Goal: Transaction & Acquisition: Purchase product/service

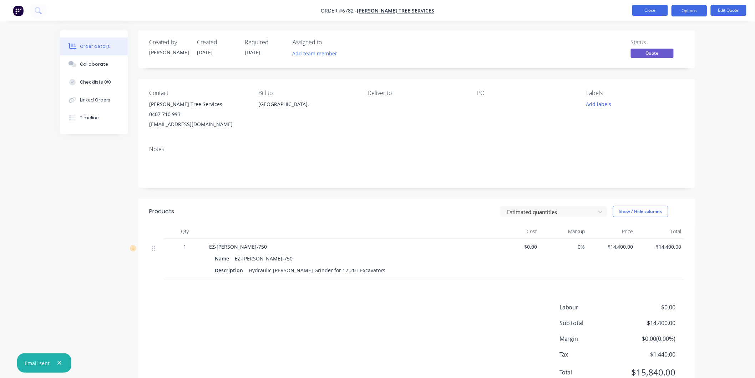
click at [646, 9] on button "Close" at bounding box center [650, 10] width 36 height 11
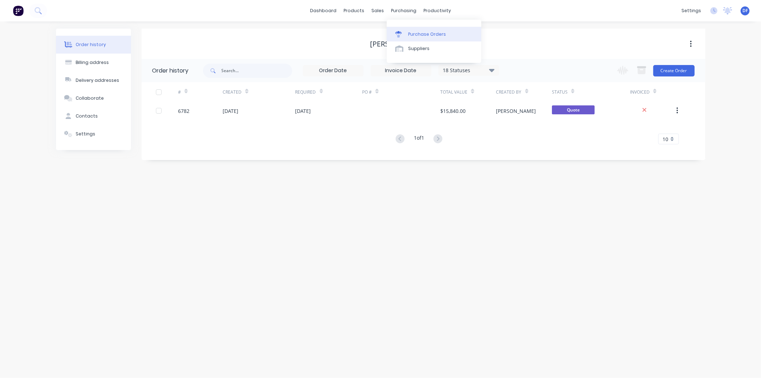
click at [420, 34] on div "Purchase Orders" at bounding box center [427, 34] width 38 height 6
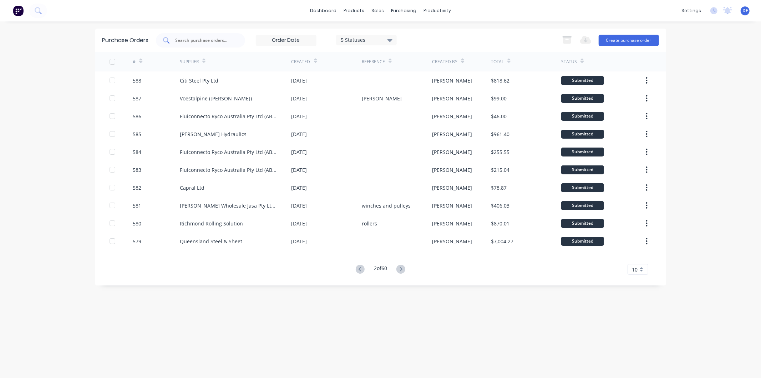
click at [199, 38] on input "text" at bounding box center [204, 40] width 59 height 7
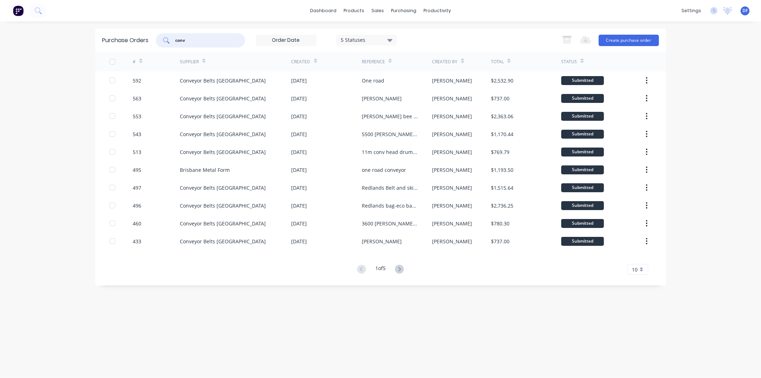
type input "conv"
click at [399, 271] on icon at bounding box center [399, 268] width 9 height 9
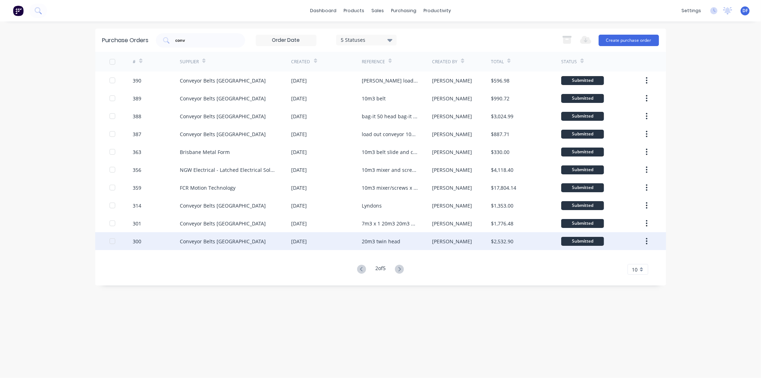
click at [383, 240] on div "20m3 twin head" at bounding box center [381, 240] width 39 height 7
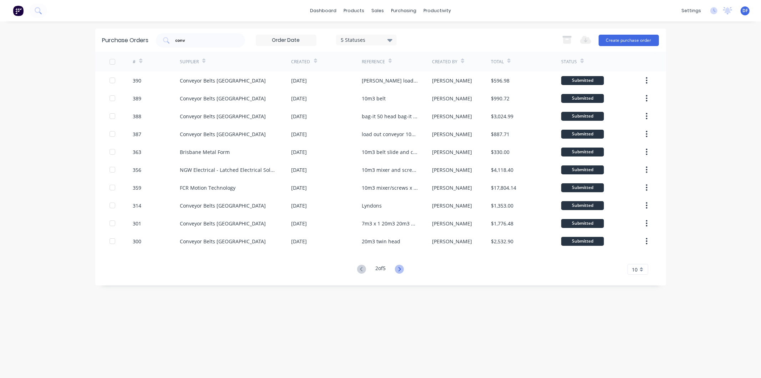
click at [402, 267] on icon at bounding box center [399, 268] width 9 height 9
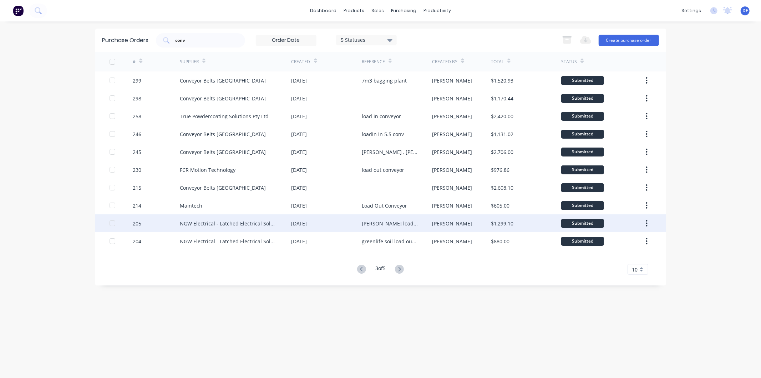
click at [382, 221] on div "[PERSON_NAME] load in conveyor" at bounding box center [390, 222] width 56 height 7
type textarea "x"
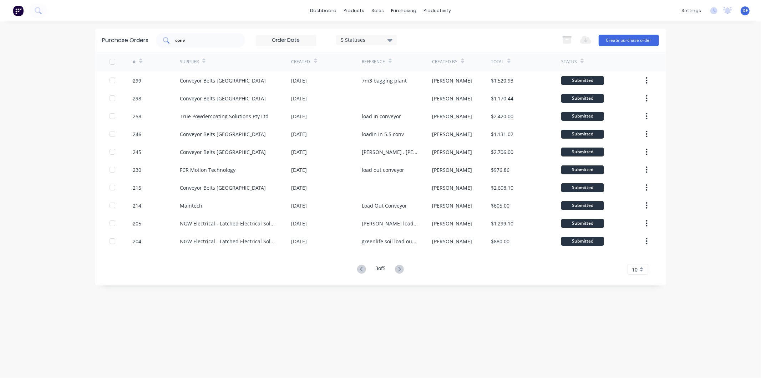
click at [199, 42] on input "conv" at bounding box center [204, 40] width 59 height 7
click at [419, 47] on div "Suppliers" at bounding box center [418, 48] width 21 height 6
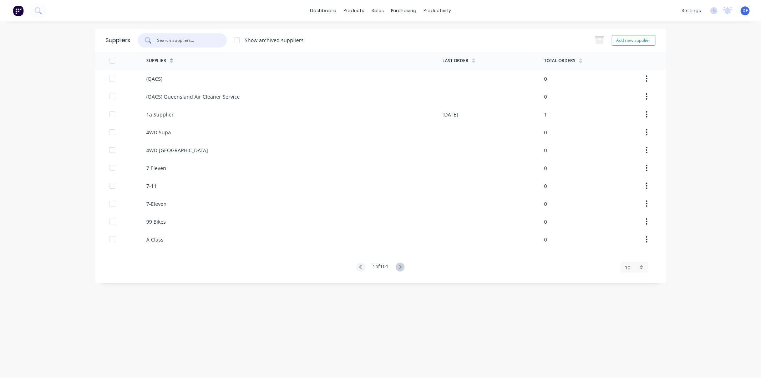
click at [184, 41] on input "text" at bounding box center [186, 40] width 59 height 7
type input "conv"
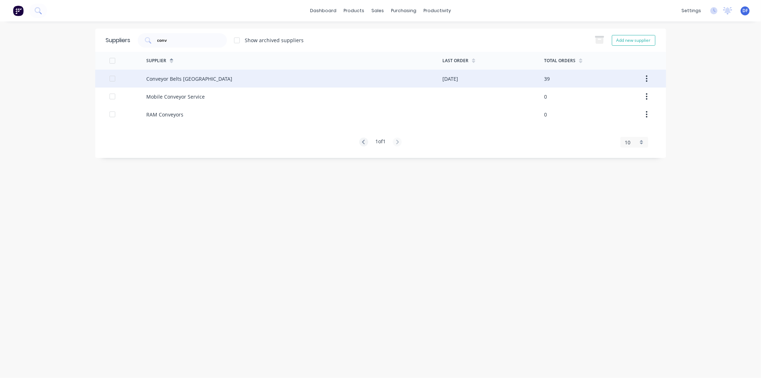
click at [179, 81] on div "Conveyor Belts [GEOGRAPHIC_DATA]" at bounding box center [189, 78] width 86 height 7
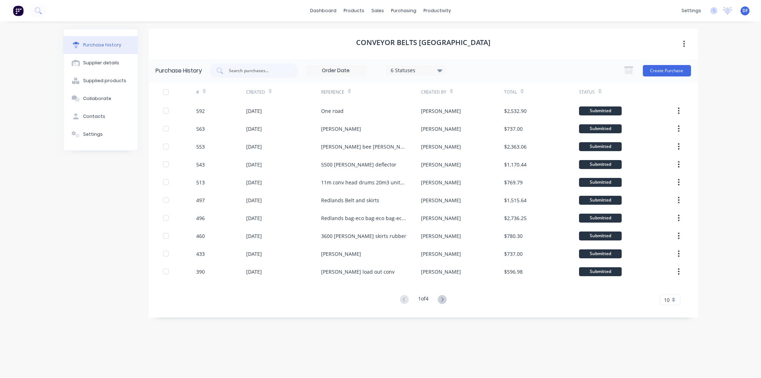
click at [447, 299] on icon at bounding box center [442, 299] width 9 height 9
click at [445, 301] on icon at bounding box center [442, 299] width 9 height 9
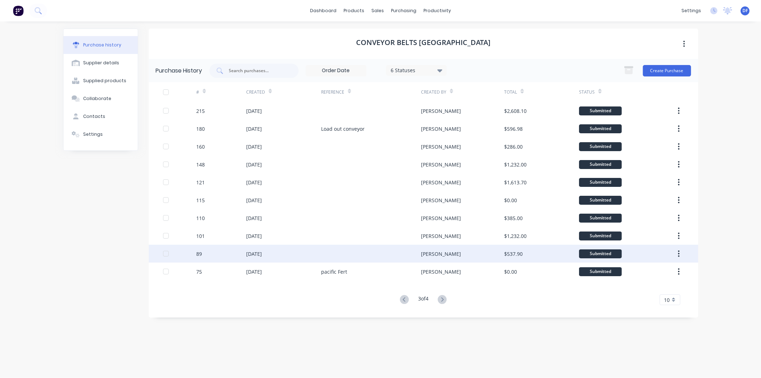
click at [337, 254] on div at bounding box center [371, 253] width 100 height 18
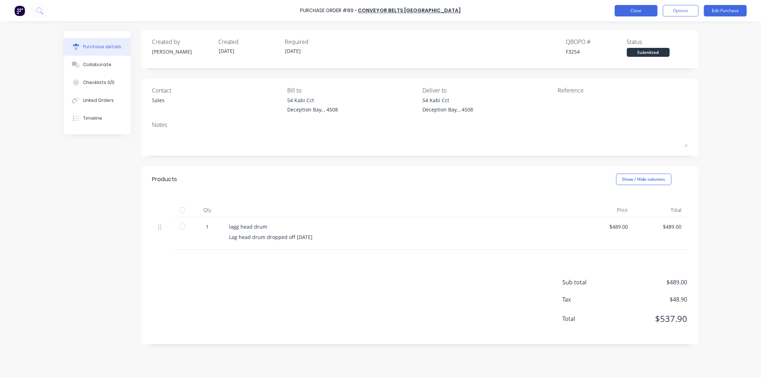
click at [642, 8] on button "Close" at bounding box center [636, 10] width 43 height 11
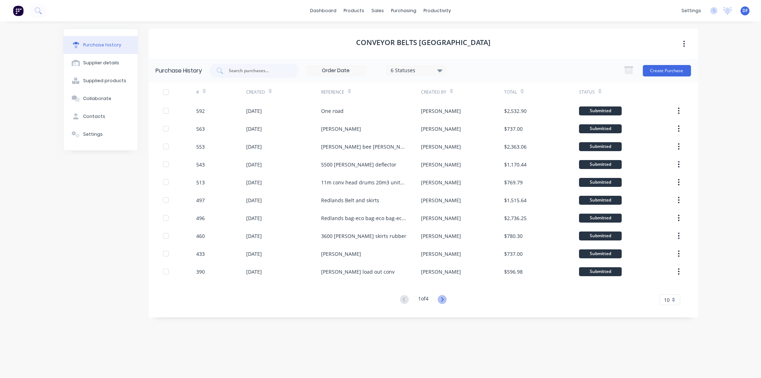
click at [440, 297] on icon at bounding box center [442, 299] width 9 height 9
click at [440, 300] on icon at bounding box center [442, 299] width 9 height 9
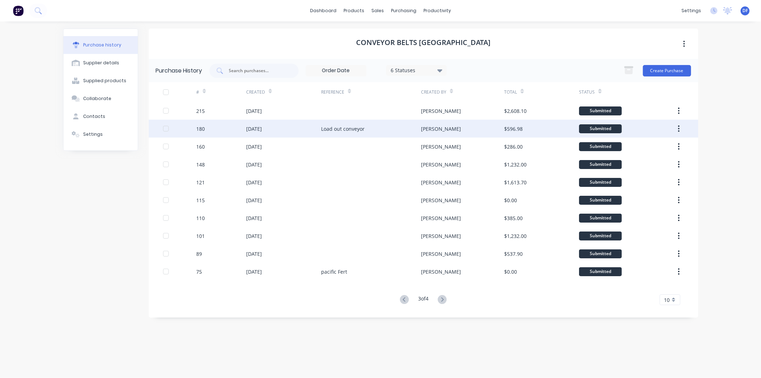
click at [327, 128] on div "Load out conveyor" at bounding box center [343, 128] width 44 height 7
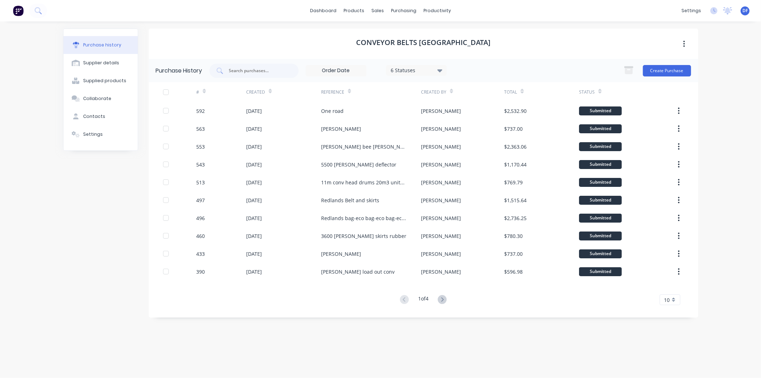
click at [442, 298] on icon at bounding box center [442, 299] width 9 height 9
click at [444, 298] on icon at bounding box center [442, 299] width 2 height 4
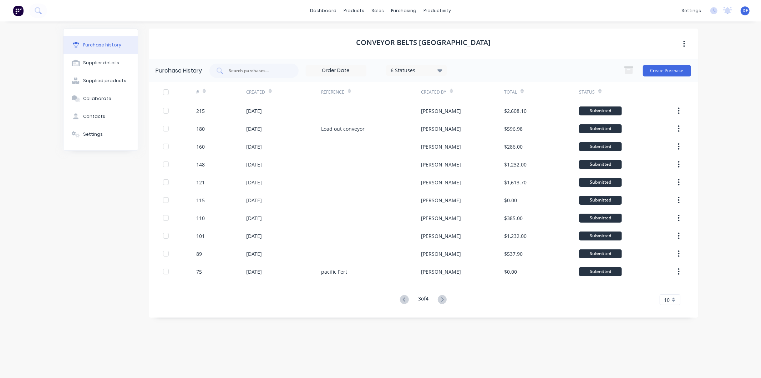
click at [443, 298] on g at bounding box center [442, 299] width 9 height 9
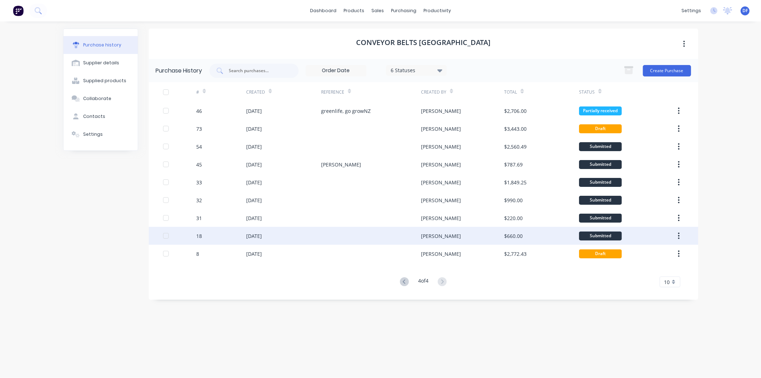
click at [293, 236] on div "[DATE]" at bounding box center [283, 236] width 75 height 18
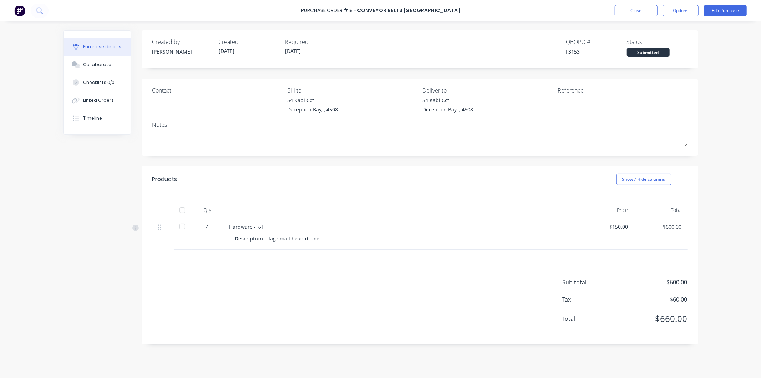
click at [643, 16] on div "Purchase Order #18 - Conveyor Belts [GEOGRAPHIC_DATA] Close Options Edit Purcha…" at bounding box center [380, 10] width 761 height 21
click at [633, 9] on button "Close" at bounding box center [636, 10] width 43 height 11
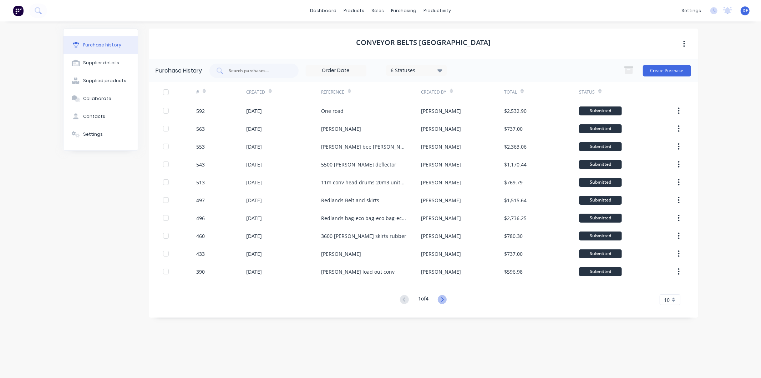
click at [441, 299] on icon at bounding box center [442, 299] width 9 height 9
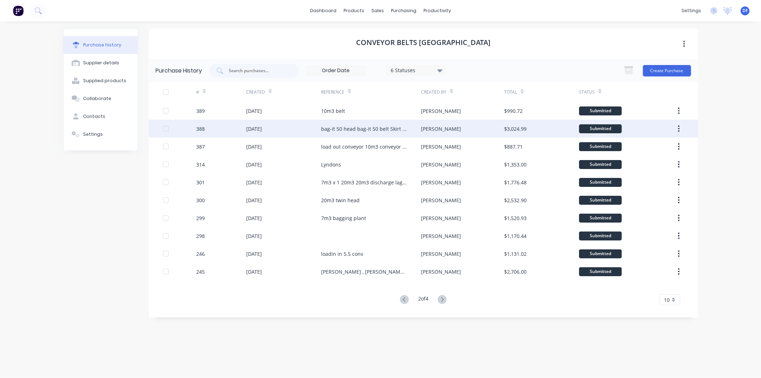
click at [337, 128] on div "bag-it 50 head bag-it 50 belt Skirt Rubber" at bounding box center [364, 128] width 86 height 7
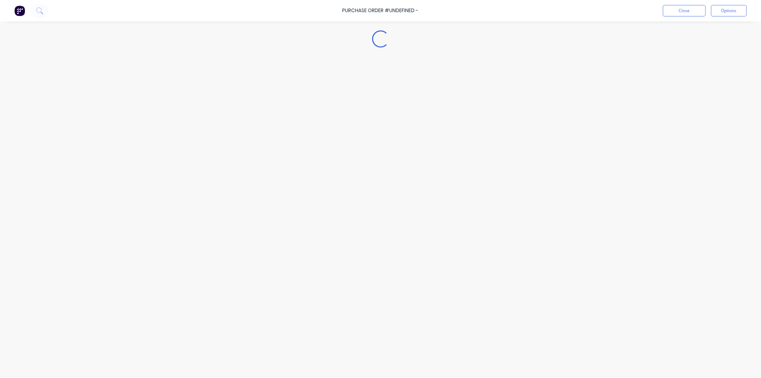
type textarea "x"
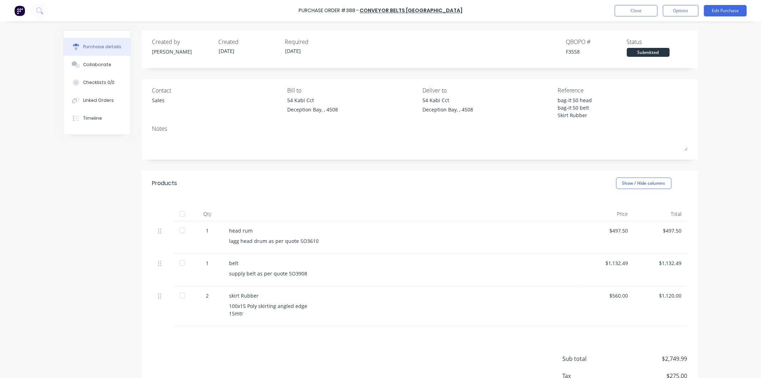
click at [250, 303] on div "100x15 Poly skirting angled edge 15mtr" at bounding box center [401, 309] width 345 height 15
drag, startPoint x: 227, startPoint y: 295, endPoint x: 248, endPoint y: 302, distance: 21.8
click at [266, 311] on div "skirt Rubber 100x15 Poly skirting angled edge 15mtr" at bounding box center [402, 306] width 357 height 40
copy div "skirt Rubber 100x15 Poly skirting angled edge 15mtr"
click at [637, 6] on button "Close" at bounding box center [636, 10] width 43 height 11
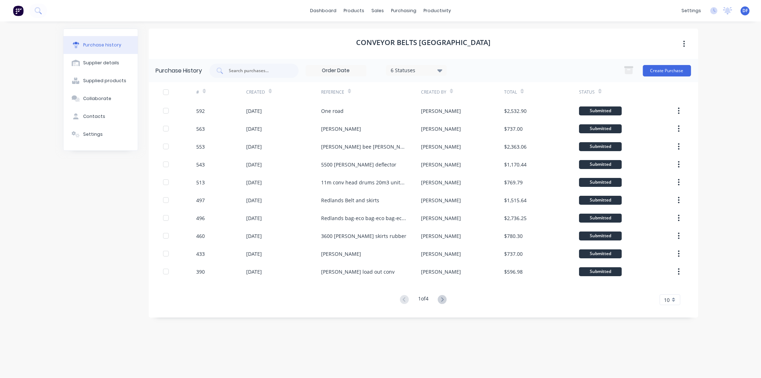
click at [681, 64] on div "Create Purchase" at bounding box center [655, 71] width 71 height 14
click at [670, 68] on button "Create Purchase" at bounding box center [667, 70] width 48 height 11
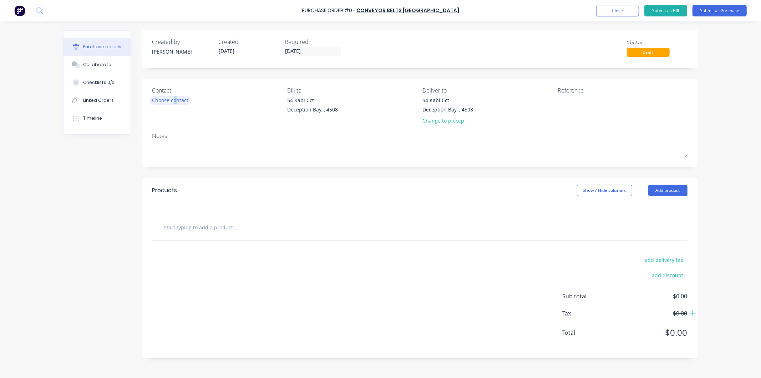
click at [175, 100] on div "Choose contact" at bounding box center [170, 99] width 36 height 7
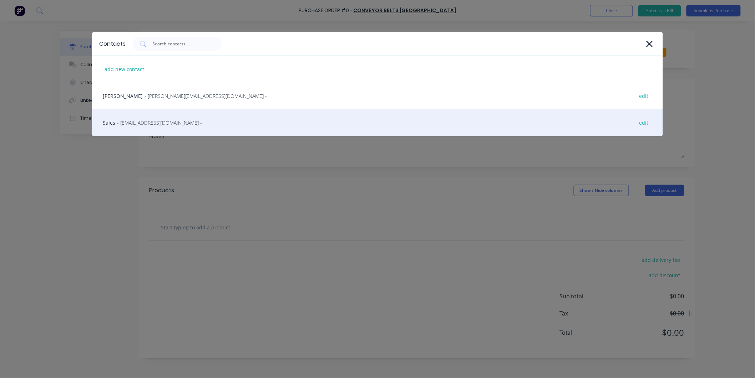
click at [159, 123] on span "- [EMAIL_ADDRESS][DOMAIN_NAME] -" at bounding box center [159, 122] width 85 height 7
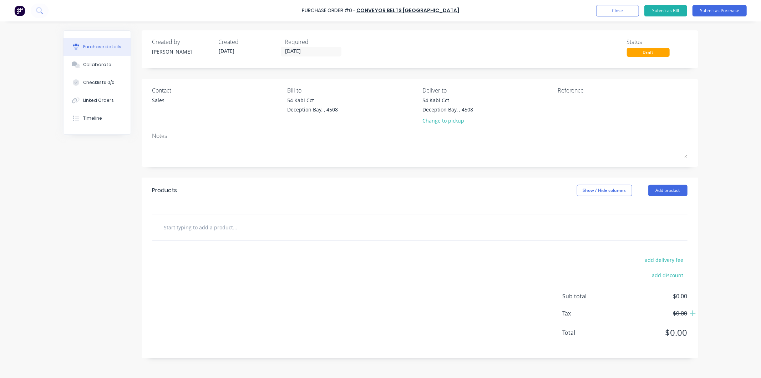
click at [196, 228] on input "text" at bounding box center [235, 227] width 143 height 14
paste input "skirt Rubber 100x15 Poly skirting angled edge 15mtr"
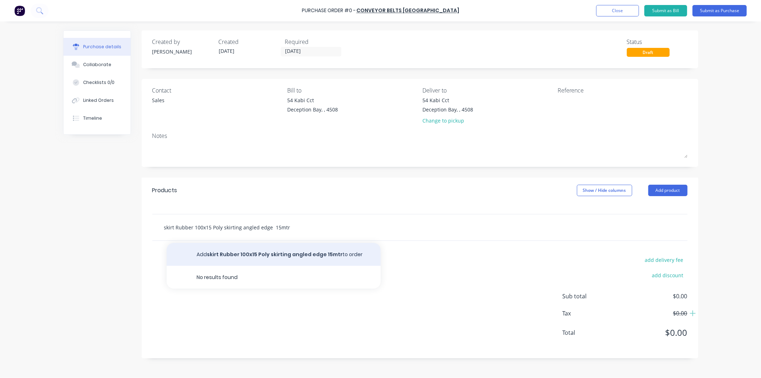
type input "skirt Rubber 100x15 Poly skirting angled edge 15mtr"
click at [289, 254] on button "Add skirt Rubber 100x15 Poly skirting angled edge 15mtr to order" at bounding box center [274, 254] width 214 height 23
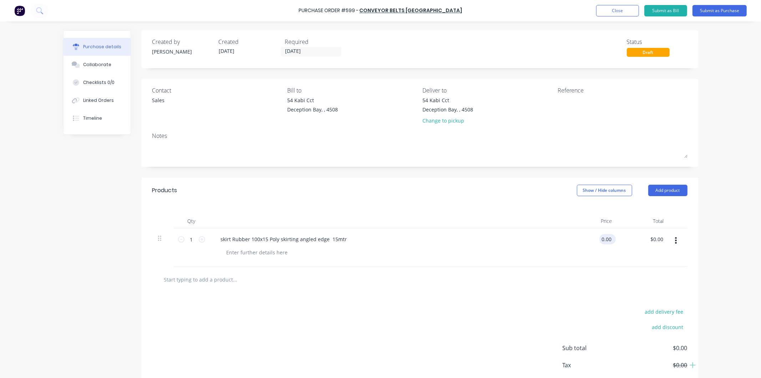
drag, startPoint x: 610, startPoint y: 239, endPoint x: 597, endPoint y: 239, distance: 12.8
click at [600, 240] on input "0.00" at bounding box center [607, 239] width 14 height 10
type input "$560.00"
click at [554, 251] on div at bounding box center [391, 252] width 340 height 10
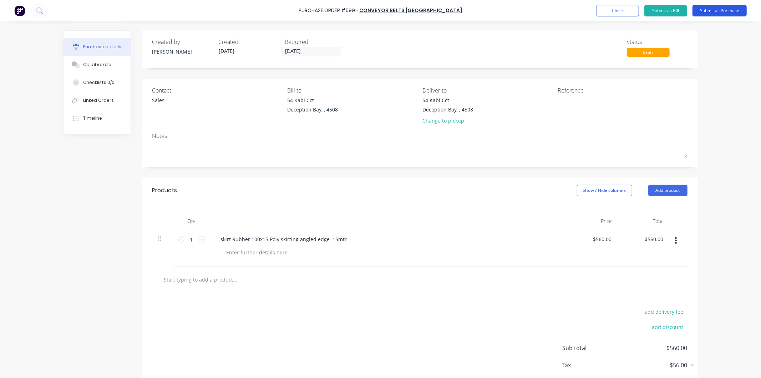
click at [716, 8] on button "Submit as Purchase" at bounding box center [720, 10] width 54 height 11
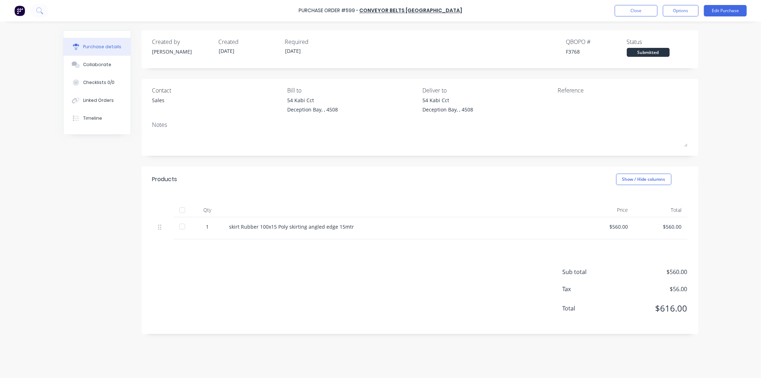
click at [681, 4] on div "Purchase Order #599 - Conveyor Belts [GEOGRAPHIC_DATA] Close Options Edit Purch…" at bounding box center [380, 10] width 761 height 21
click at [680, 7] on button "Options" at bounding box center [681, 10] width 36 height 11
click at [654, 27] on div "Print / Email" at bounding box center [664, 29] width 55 height 10
click at [650, 41] on div "With pricing" at bounding box center [664, 43] width 55 height 10
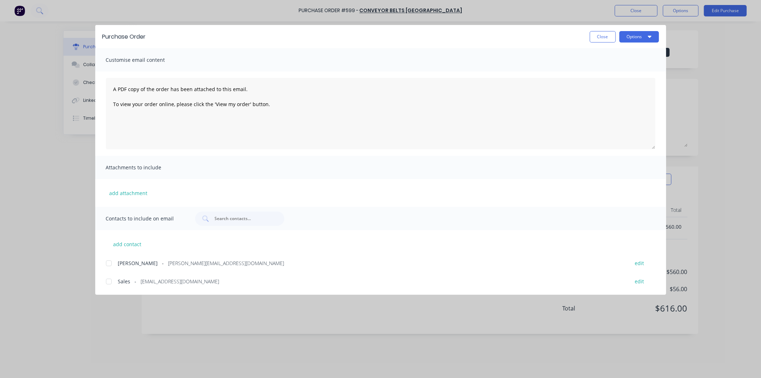
click at [145, 280] on span "[EMAIL_ADDRESS][DOMAIN_NAME]" at bounding box center [180, 280] width 79 height 7
click at [632, 36] on button "Options" at bounding box center [640, 36] width 40 height 11
click at [608, 66] on div "Print" at bounding box center [625, 69] width 55 height 10
click at [637, 35] on button "Options" at bounding box center [640, 36] width 40 height 11
click at [604, 84] on div "Email" at bounding box center [625, 83] width 55 height 10
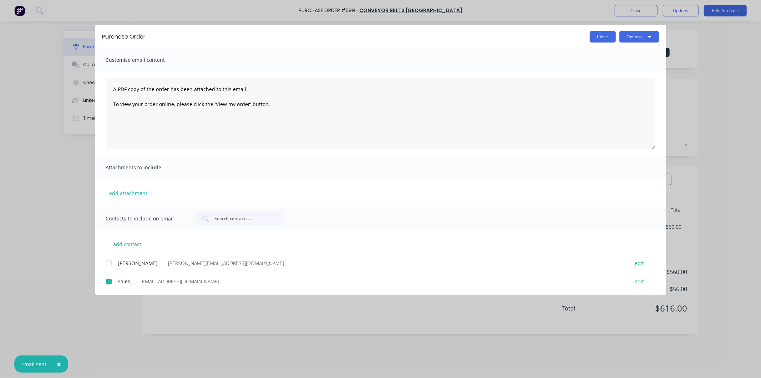
click at [597, 37] on button "Close" at bounding box center [603, 36] width 26 height 11
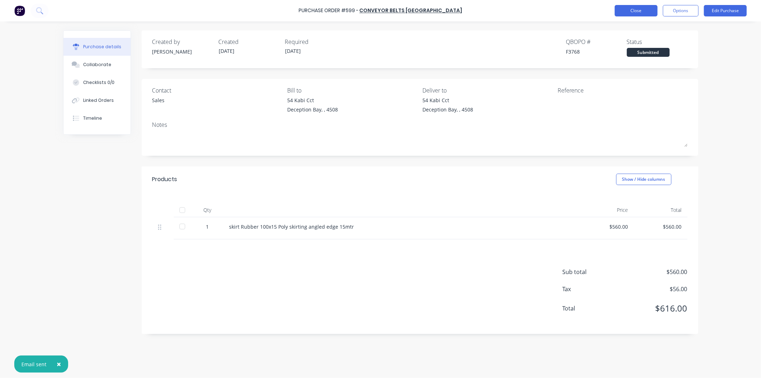
click at [636, 8] on button "Close" at bounding box center [636, 10] width 43 height 11
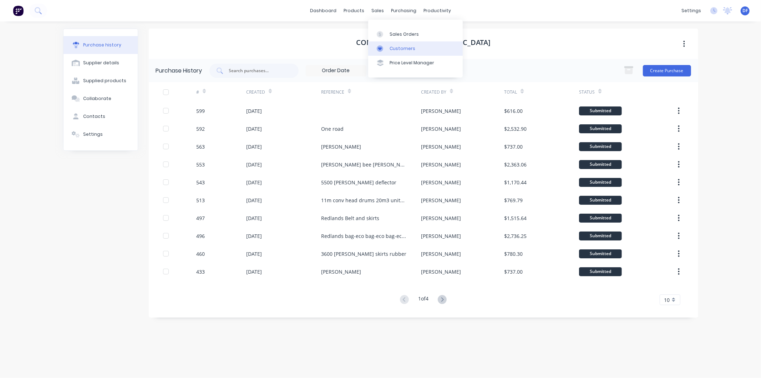
click at [393, 47] on div "Customers" at bounding box center [403, 48] width 26 height 6
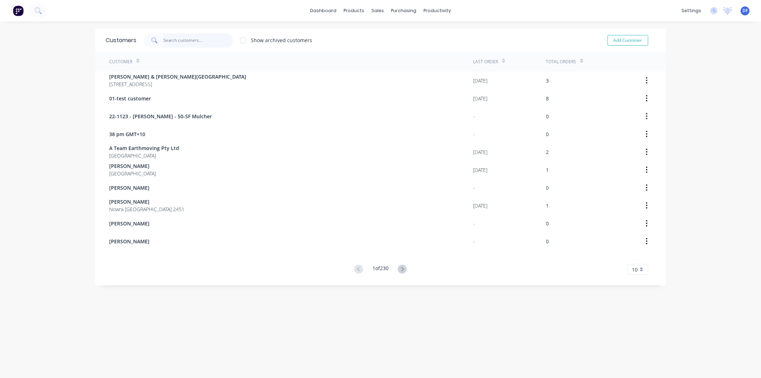
click at [184, 40] on input "text" at bounding box center [198, 40] width 70 height 14
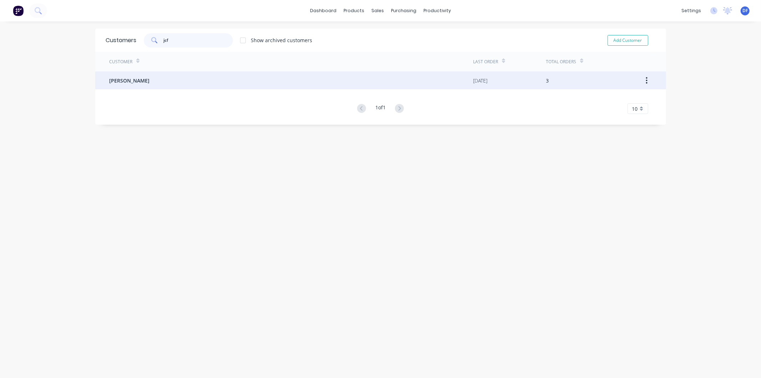
type input "jcf"
click at [127, 81] on span "[PERSON_NAME]" at bounding box center [130, 80] width 40 height 7
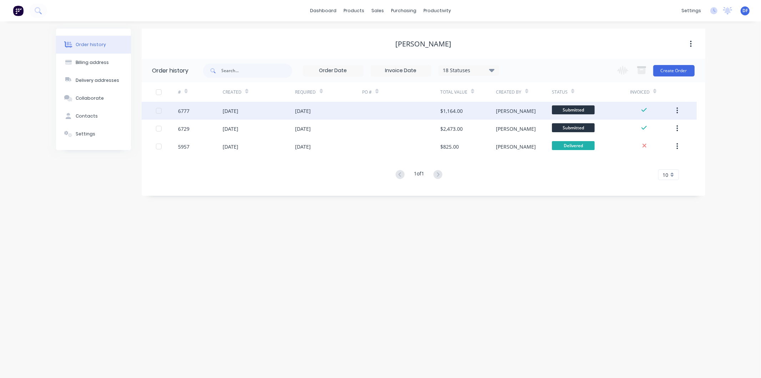
click at [238, 109] on div "[DATE]" at bounding box center [231, 110] width 16 height 7
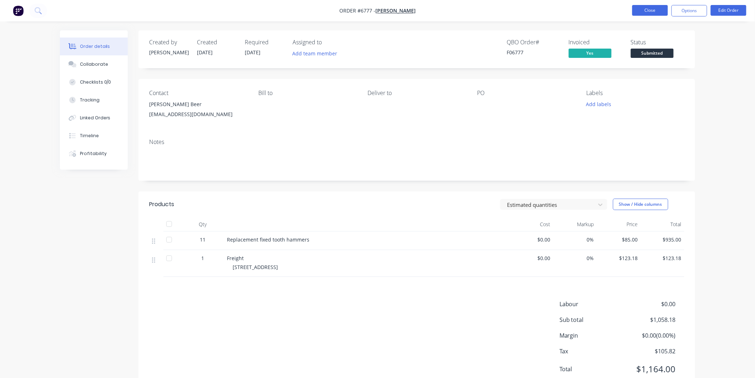
click at [643, 9] on button "Close" at bounding box center [650, 10] width 36 height 11
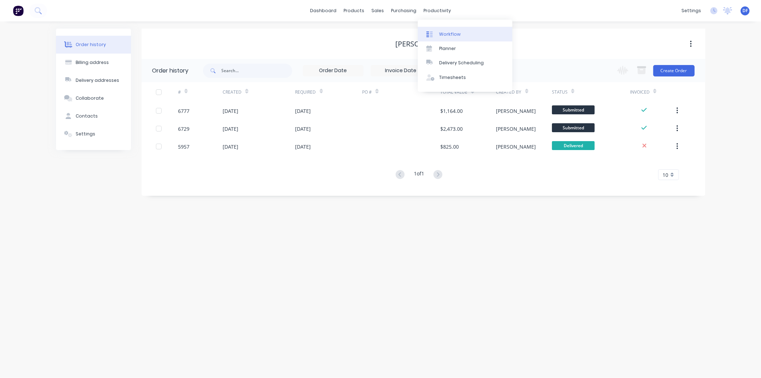
click at [442, 33] on div "Workflow" at bounding box center [449, 34] width 21 height 6
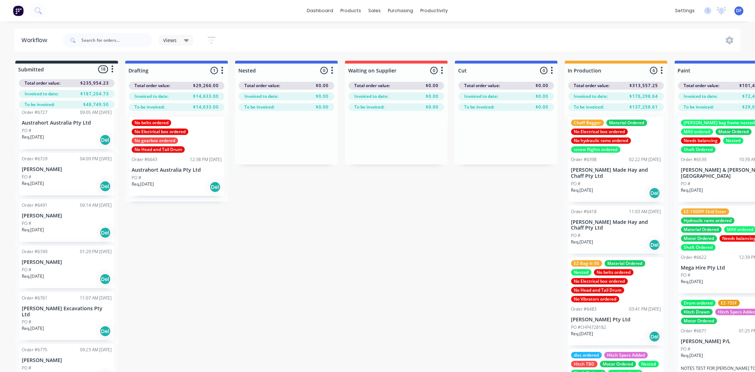
scroll to position [476, 0]
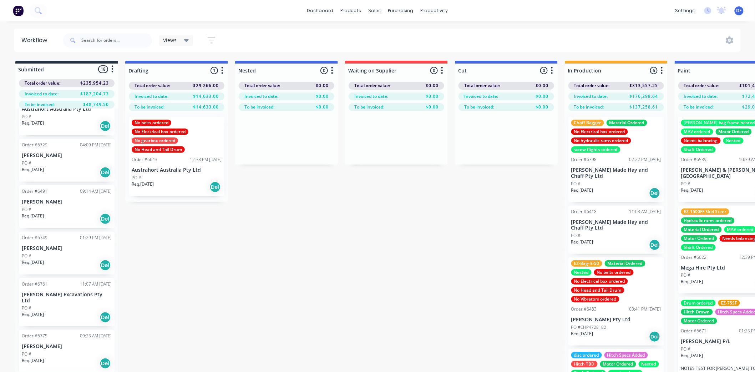
click at [56, 257] on div "PO #" at bounding box center [67, 256] width 90 height 6
